Goal: Navigation & Orientation: Find specific page/section

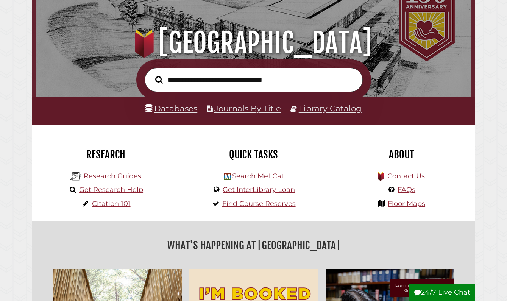
scroll to position [65, 0]
click at [263, 178] on link "Search MeLCat" at bounding box center [258, 176] width 52 height 8
click at [270, 187] on link "Get InterLibrary Loan" at bounding box center [259, 190] width 72 height 8
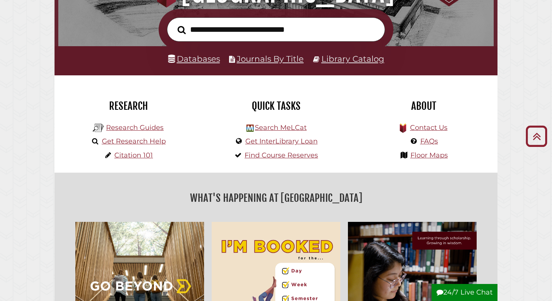
scroll to position [118, 0]
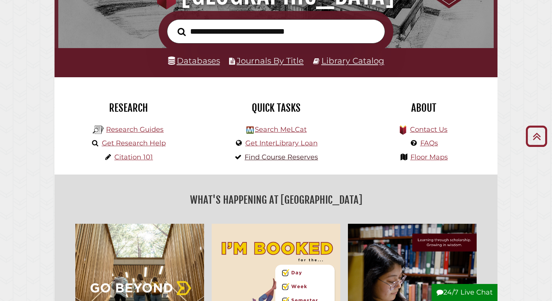
click at [292, 159] on link "Find Course Reserves" at bounding box center [281, 157] width 73 height 8
click at [208, 61] on link "Databases" at bounding box center [194, 61] width 52 height 10
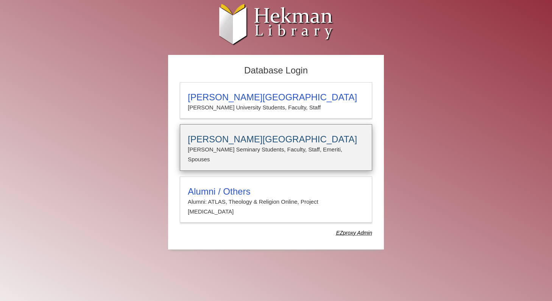
click at [269, 140] on h3 "Calvin Theological Seminary" at bounding box center [276, 139] width 176 height 11
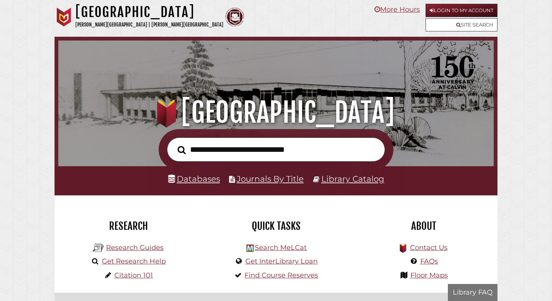
scroll to position [144, 432]
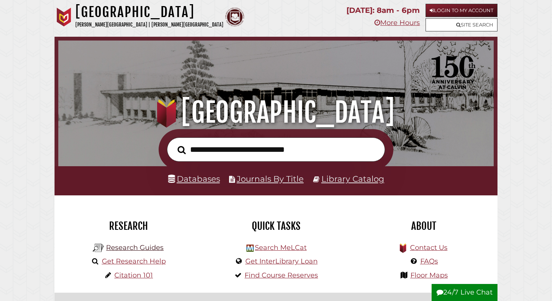
click at [151, 248] on link "Research Guides" at bounding box center [135, 248] width 58 height 8
click at [206, 177] on link "Databases" at bounding box center [194, 179] width 52 height 10
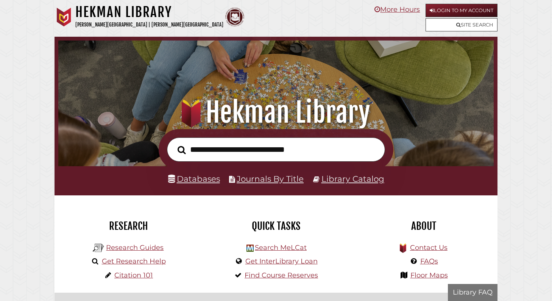
scroll to position [144, 432]
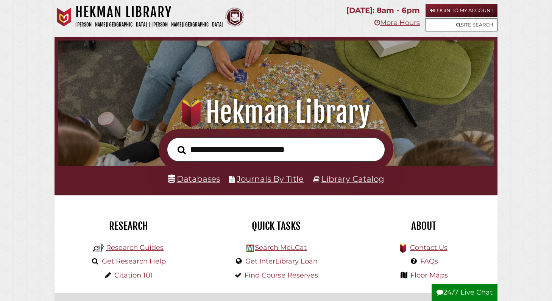
click at [201, 180] on link "Databases" at bounding box center [194, 179] width 52 height 10
